Goal: Task Accomplishment & Management: Use online tool/utility

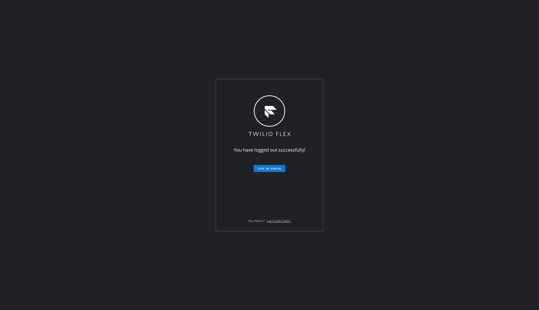
click at [62, 112] on div "You have logged out successfully! Log in again Flex Admin? Log in with Twilio." at bounding box center [269, 155] width 539 height 310
click at [81, 116] on div "You have logged out successfully! Log in again Flex Admin? Log in with Twilio." at bounding box center [269, 155] width 539 height 310
click at [260, 164] on form "Log in again" at bounding box center [269, 166] width 88 height 11
click at [261, 169] on span "Log in again" at bounding box center [269, 169] width 24 height 4
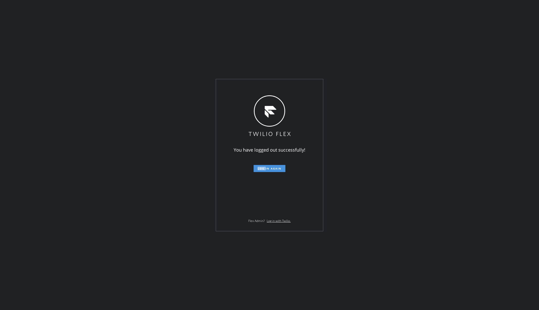
click at [261, 169] on span "Log in again" at bounding box center [269, 169] width 24 height 4
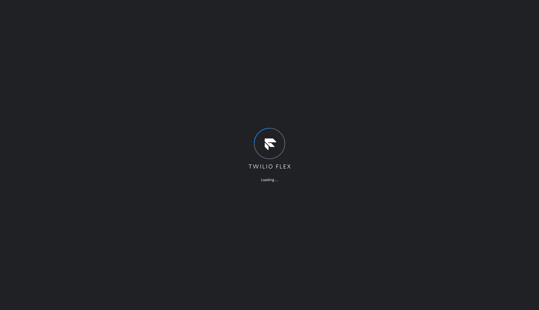
click at [159, 95] on div "Loading ..." at bounding box center [269, 155] width 539 height 310
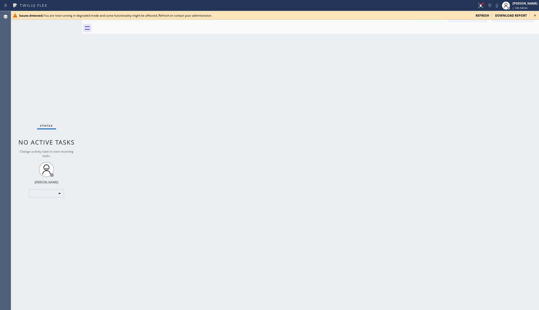
click at [532, 15] on icon at bounding box center [535, 15] width 6 height 6
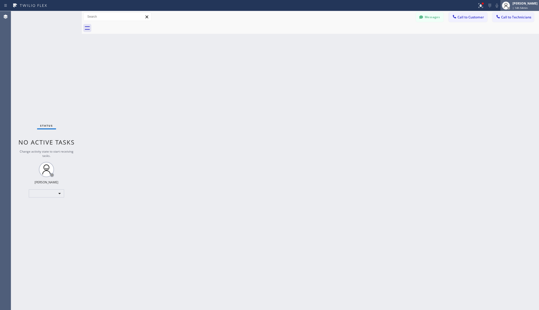
click at [526, 8] on span "| 14h 54min" at bounding box center [519, 8] width 15 height 4
click at [482, 6] on icon at bounding box center [480, 5] width 3 height 2
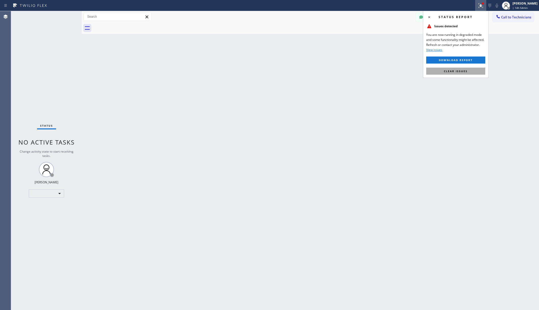
click at [454, 70] on span "Clear issues" at bounding box center [456, 71] width 24 height 4
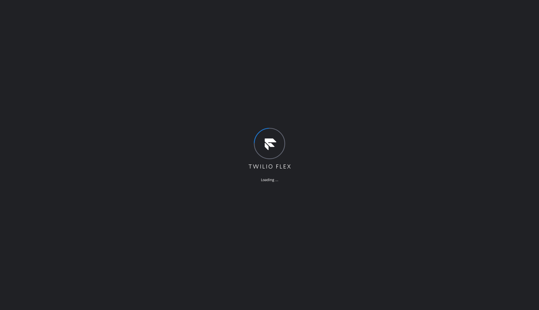
click at [90, 91] on div "Loading ..." at bounding box center [269, 155] width 539 height 310
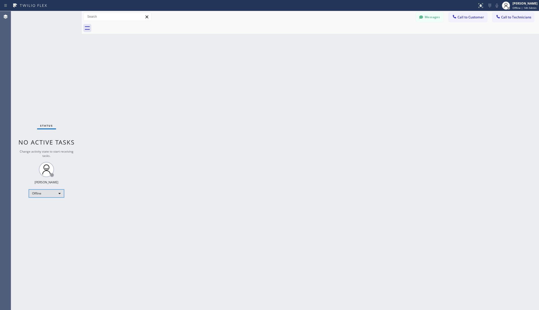
click at [54, 196] on div "Offline" at bounding box center [46, 193] width 35 height 8
click at [46, 212] on li "Unavailable" at bounding box center [46, 213] width 34 height 6
click at [141, 212] on div "Back to Dashboard Change Sender ID Customers Technicians AA [PERSON_NAME] [DATE…" at bounding box center [310, 160] width 457 height 299
click at [139, 254] on div "Back to Dashboard Change Sender ID Customers Technicians AA [PERSON_NAME] [DATE…" at bounding box center [310, 160] width 457 height 299
click at [126, 86] on div "Back to Dashboard Change Sender ID Customers Technicians AA [PERSON_NAME] [DATE…" at bounding box center [310, 160] width 457 height 299
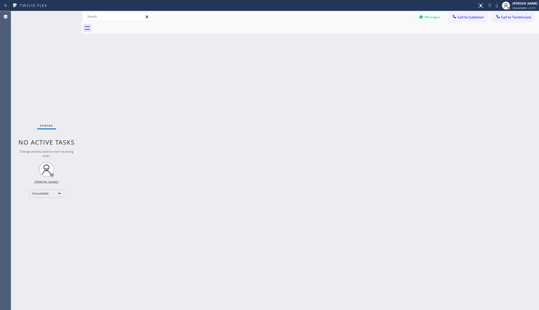
click at [237, 101] on div "Back to Dashboard Change Sender ID Customers Technicians AA [PERSON_NAME] [DATE…" at bounding box center [310, 160] width 457 height 299
